Goal: Transaction & Acquisition: Purchase product/service

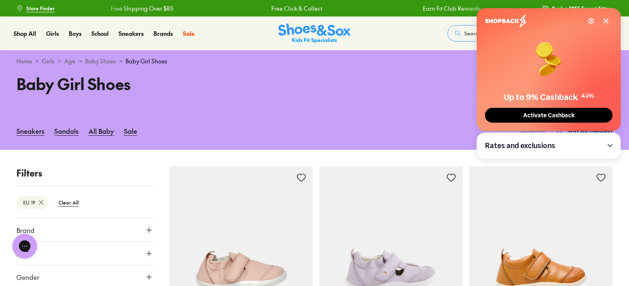
click at [538, 116] on span "Activate Cashback" at bounding box center [548, 115] width 56 height 7
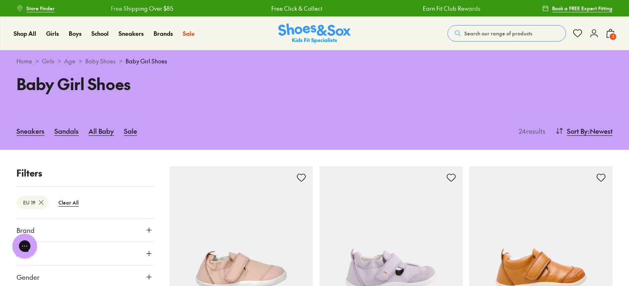
drag, startPoint x: 370, startPoint y: 110, endPoint x: 361, endPoint y: 111, distance: 9.6
click at [370, 110] on div "Baby Girl Shoes" at bounding box center [314, 92] width 629 height 40
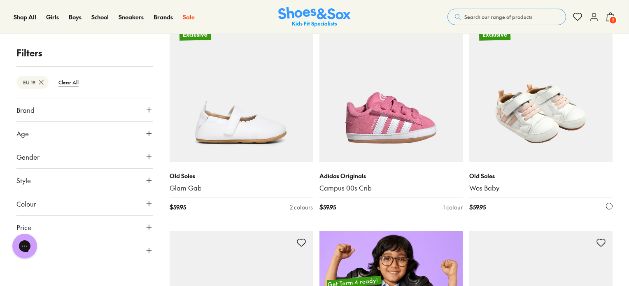
scroll to position [370, 0]
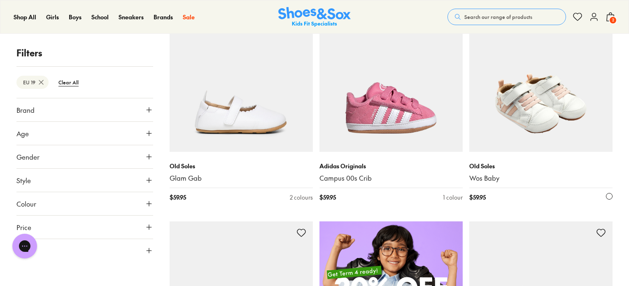
click at [555, 124] on img at bounding box center [540, 80] width 143 height 143
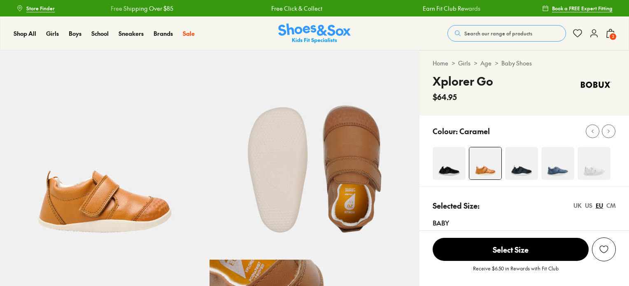
select select "*"
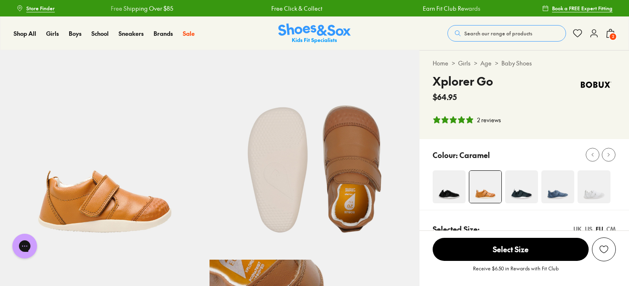
click at [592, 197] on img at bounding box center [593, 186] width 33 height 33
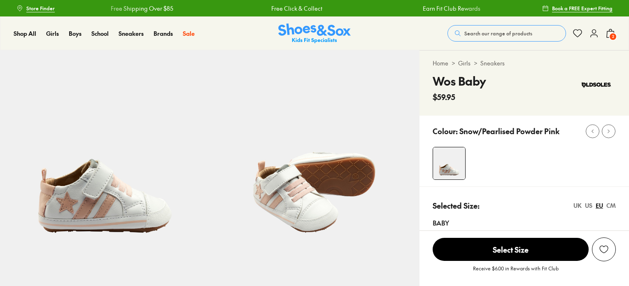
select select "*"
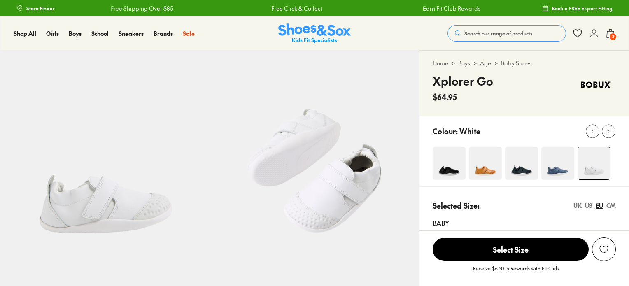
select select "*"
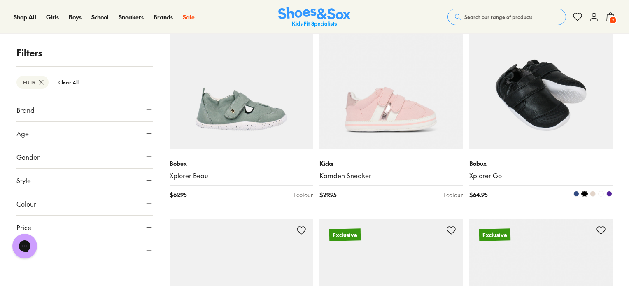
scroll to position [1018, 0]
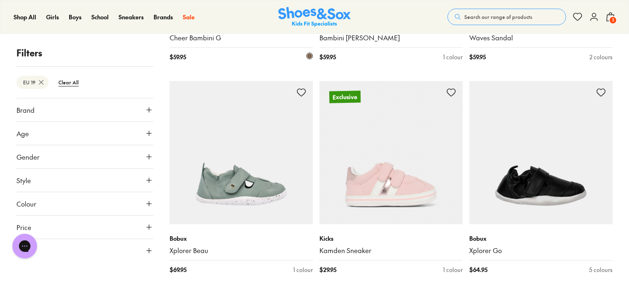
scroll to position [935, 0]
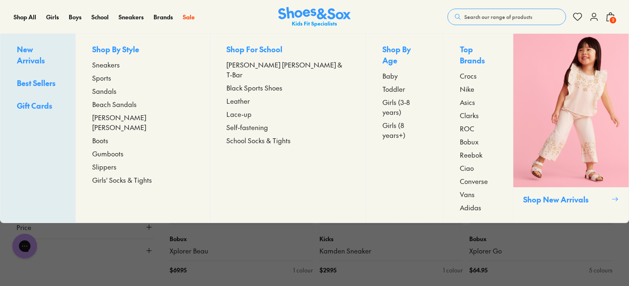
click at [382, 84] on span "Toddler" at bounding box center [393, 89] width 23 height 10
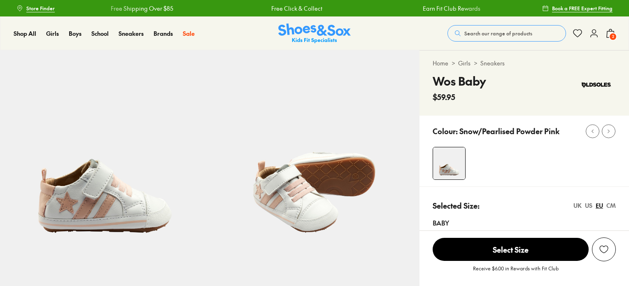
select select "*"
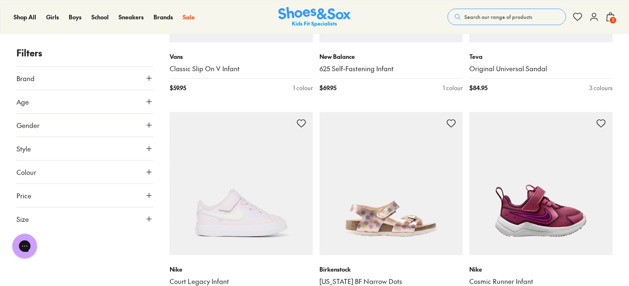
scroll to position [987, 0]
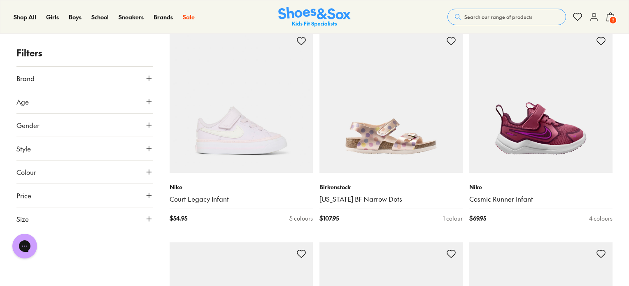
click at [149, 220] on icon at bounding box center [149, 219] width 8 height 8
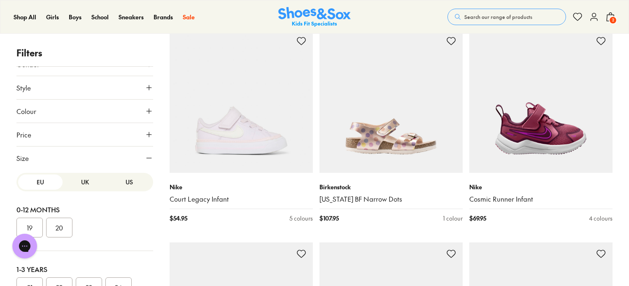
scroll to position [102, 0]
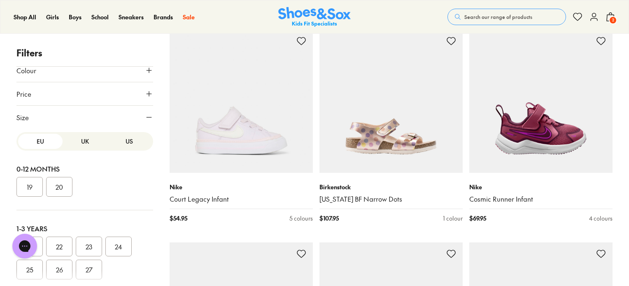
click at [36, 185] on button "19" at bounding box center [29, 187] width 26 height 20
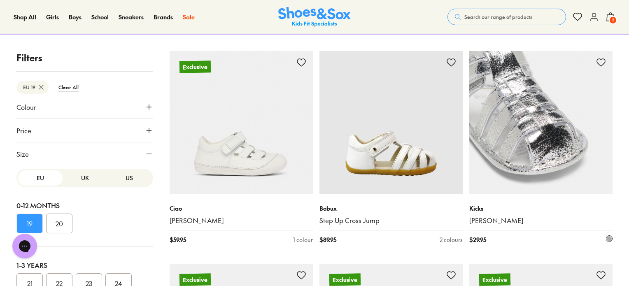
scroll to position [131, 0]
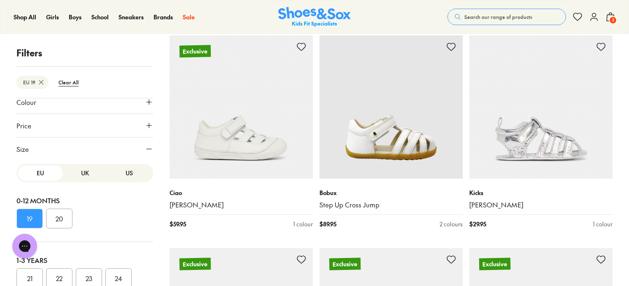
click at [611, 16] on span "2" at bounding box center [612, 20] width 8 height 8
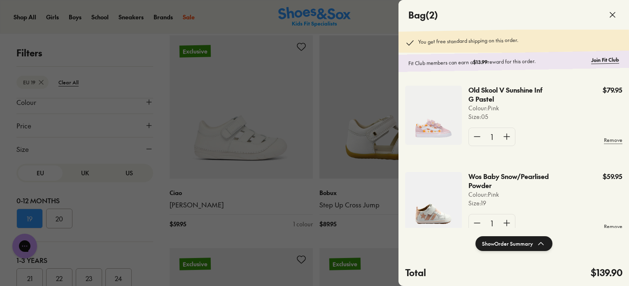
scroll to position [0, 0]
click at [610, 14] on icon at bounding box center [612, 15] width 10 height 10
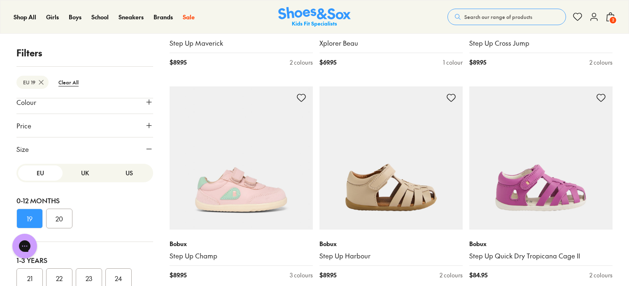
scroll to position [953, 0]
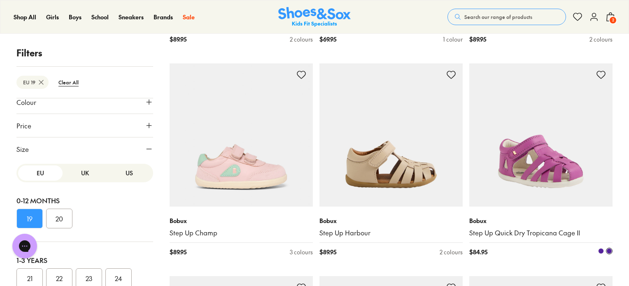
click at [558, 162] on img at bounding box center [540, 134] width 143 height 143
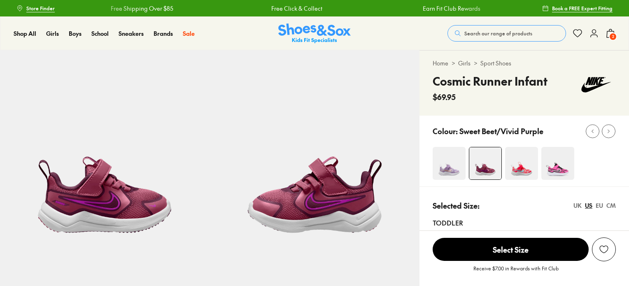
select select "*"
click at [445, 169] on img at bounding box center [448, 163] width 33 height 33
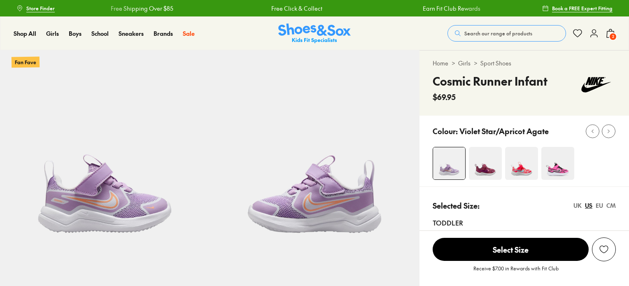
select select "*"
click at [479, 167] on img at bounding box center [485, 163] width 33 height 33
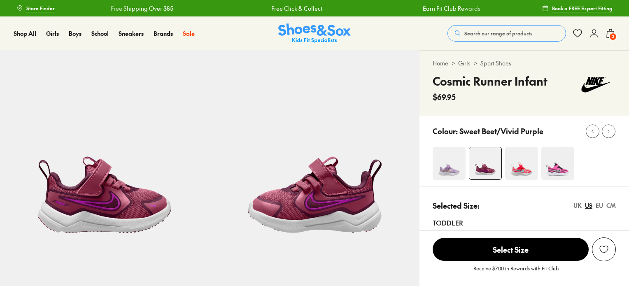
select select "*"
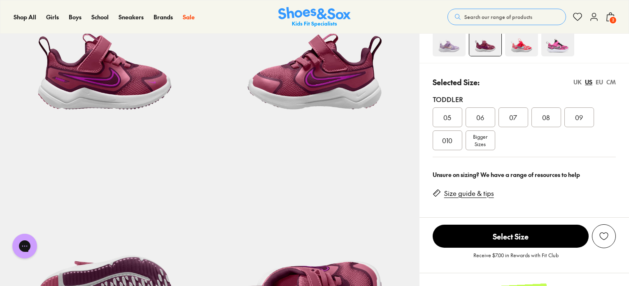
click at [602, 82] on div "EU" at bounding box center [598, 82] width 7 height 9
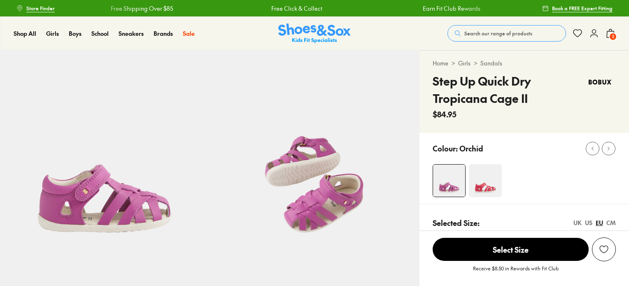
select select "*"
